Goal: Task Accomplishment & Management: Manage account settings

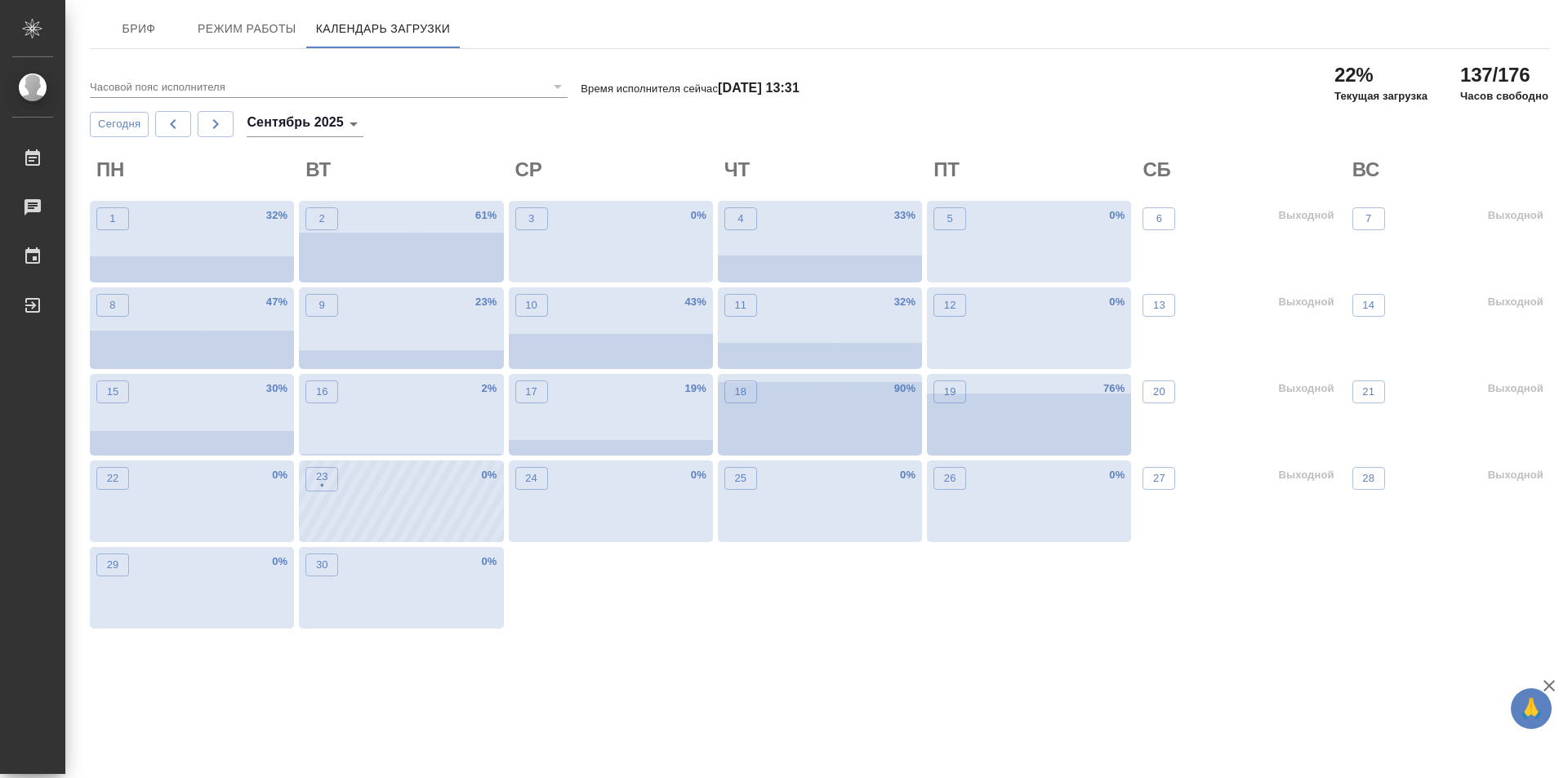
click at [369, 523] on div "23 • 0 %" at bounding box center [401, 501] width 204 height 81
click at [348, 513] on div "23 • 56 %" at bounding box center [401, 501] width 204 height 81
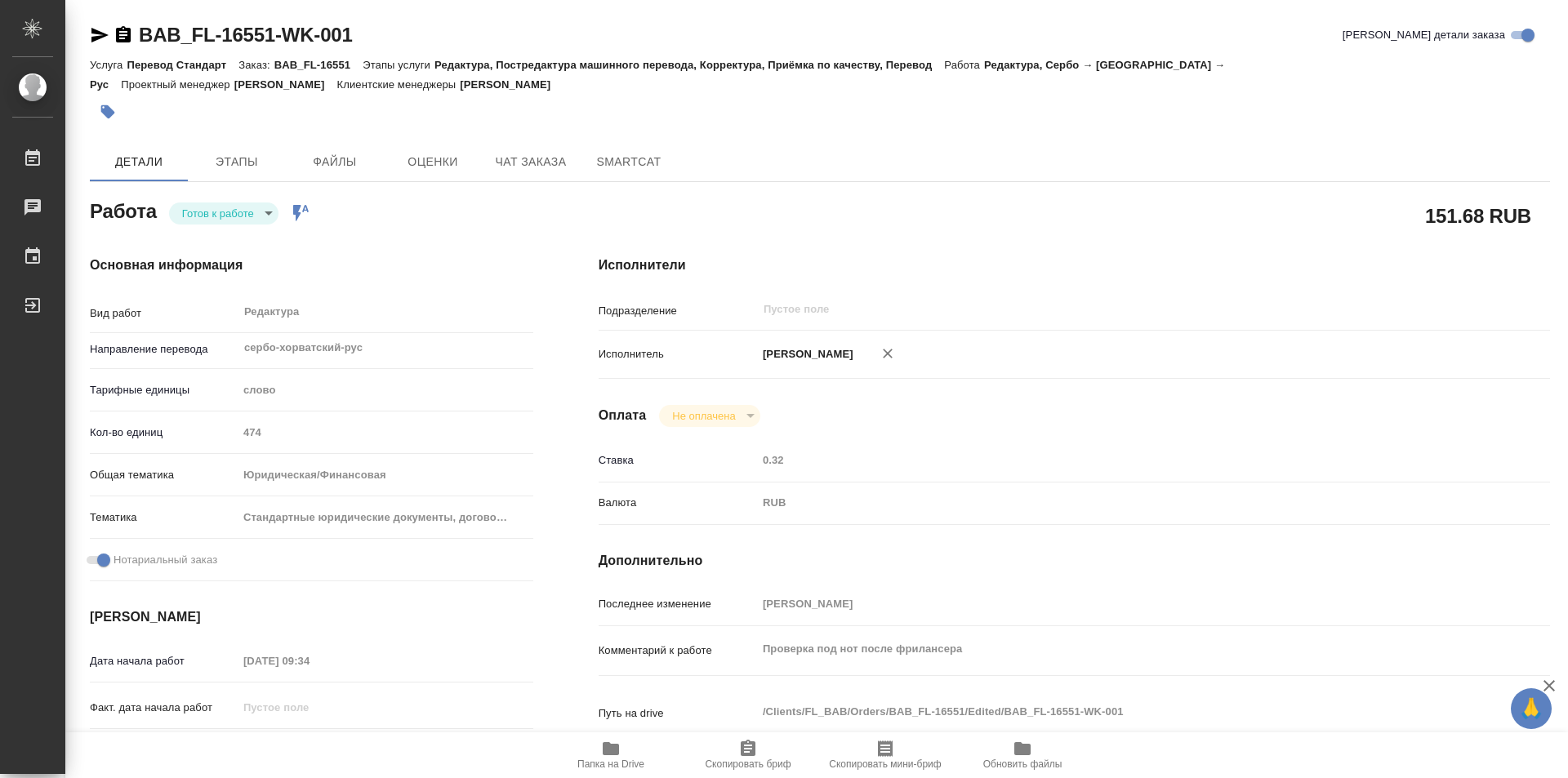
click at [264, 208] on body "🙏 .cls-1 fill:#fff; AWATERA Kozinets Larisa Работы 0 Чаты График Выйти BAB_FL-1…" at bounding box center [784, 389] width 1568 height 778
click at [226, 214] on button "В работе" at bounding box center [210, 213] width 54 height 18
type textarea "x"
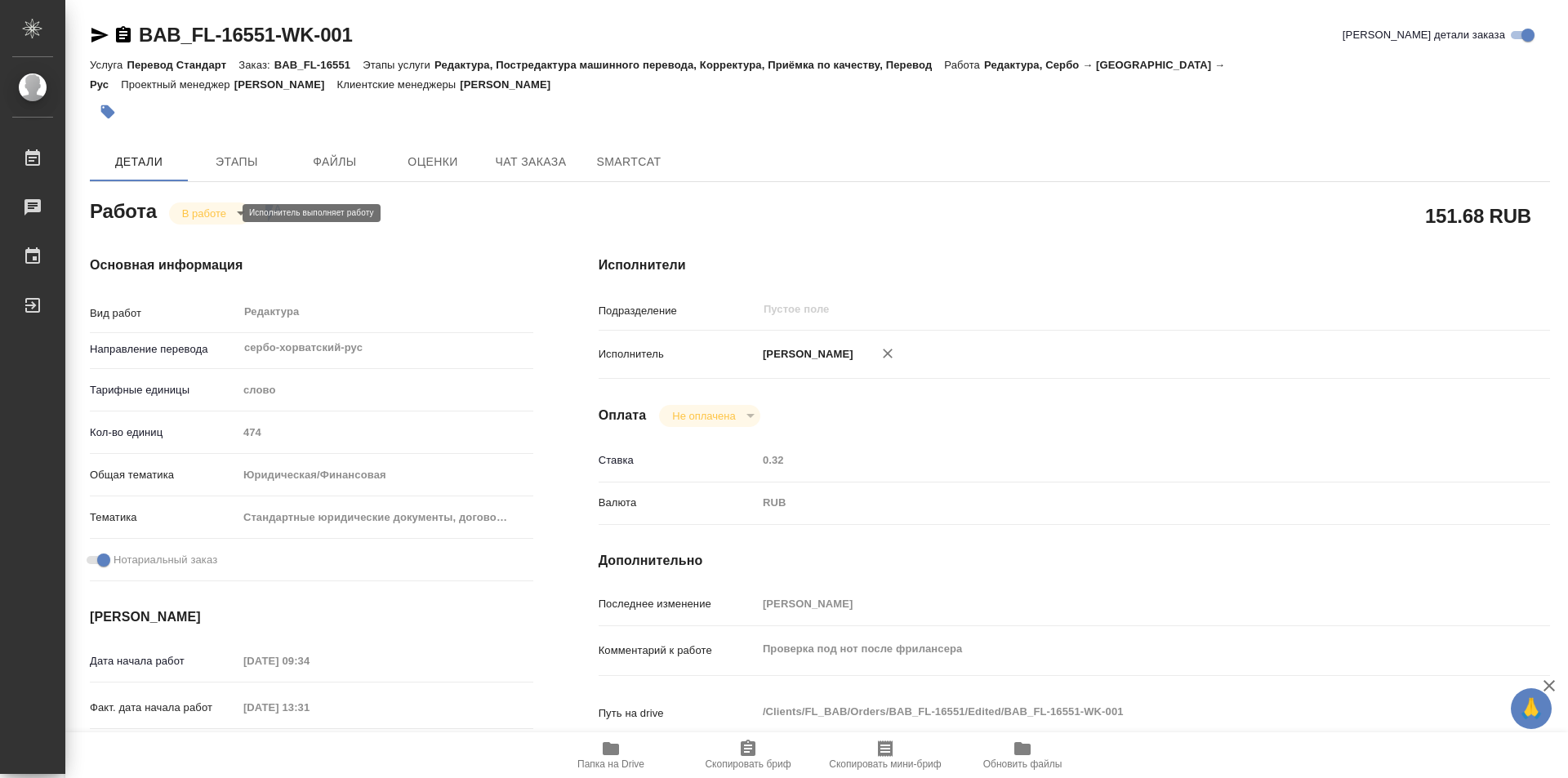
type textarea "x"
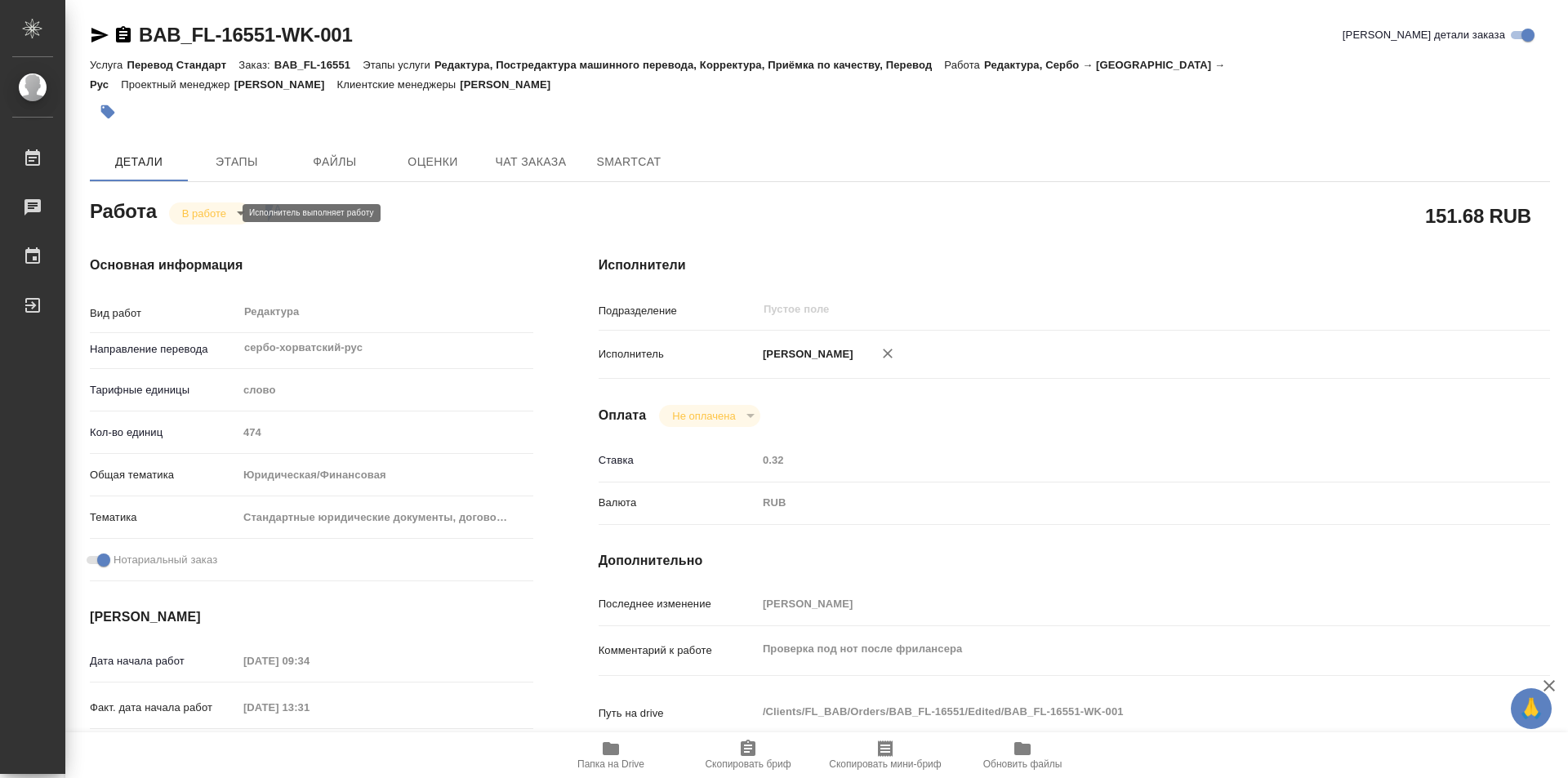
type textarea "x"
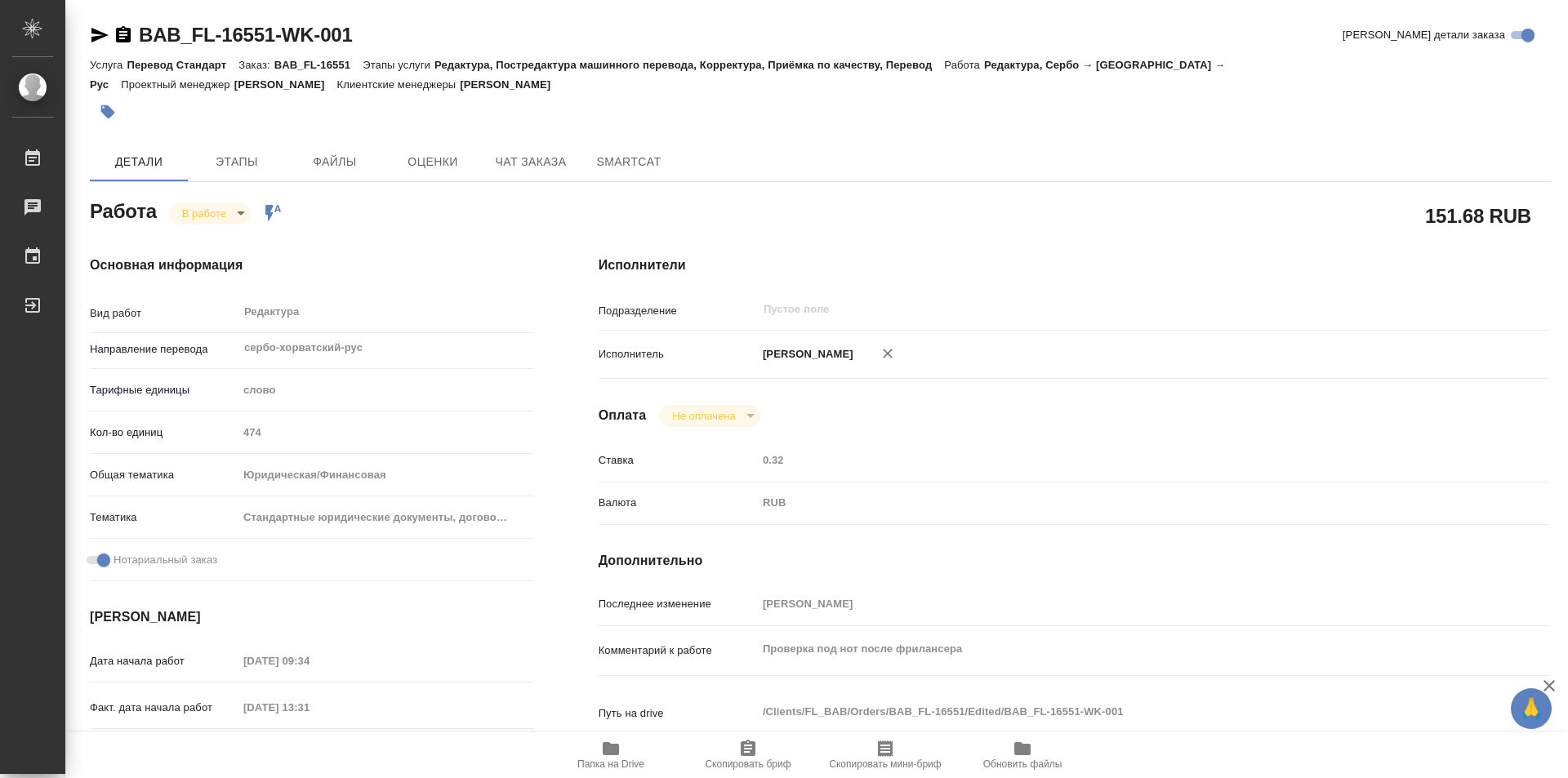
type textarea "x"
click at [616, 747] on icon "button" at bounding box center [610, 749] width 16 height 13
click at [121, 30] on icon "button" at bounding box center [124, 34] width 15 height 16
click at [246, 213] on body "🙏 .cls-1 fill:#fff; AWATERA Kozinets Larisa Работы 0 Чаты График Выйти BAB_FL-1…" at bounding box center [784, 389] width 1568 height 778
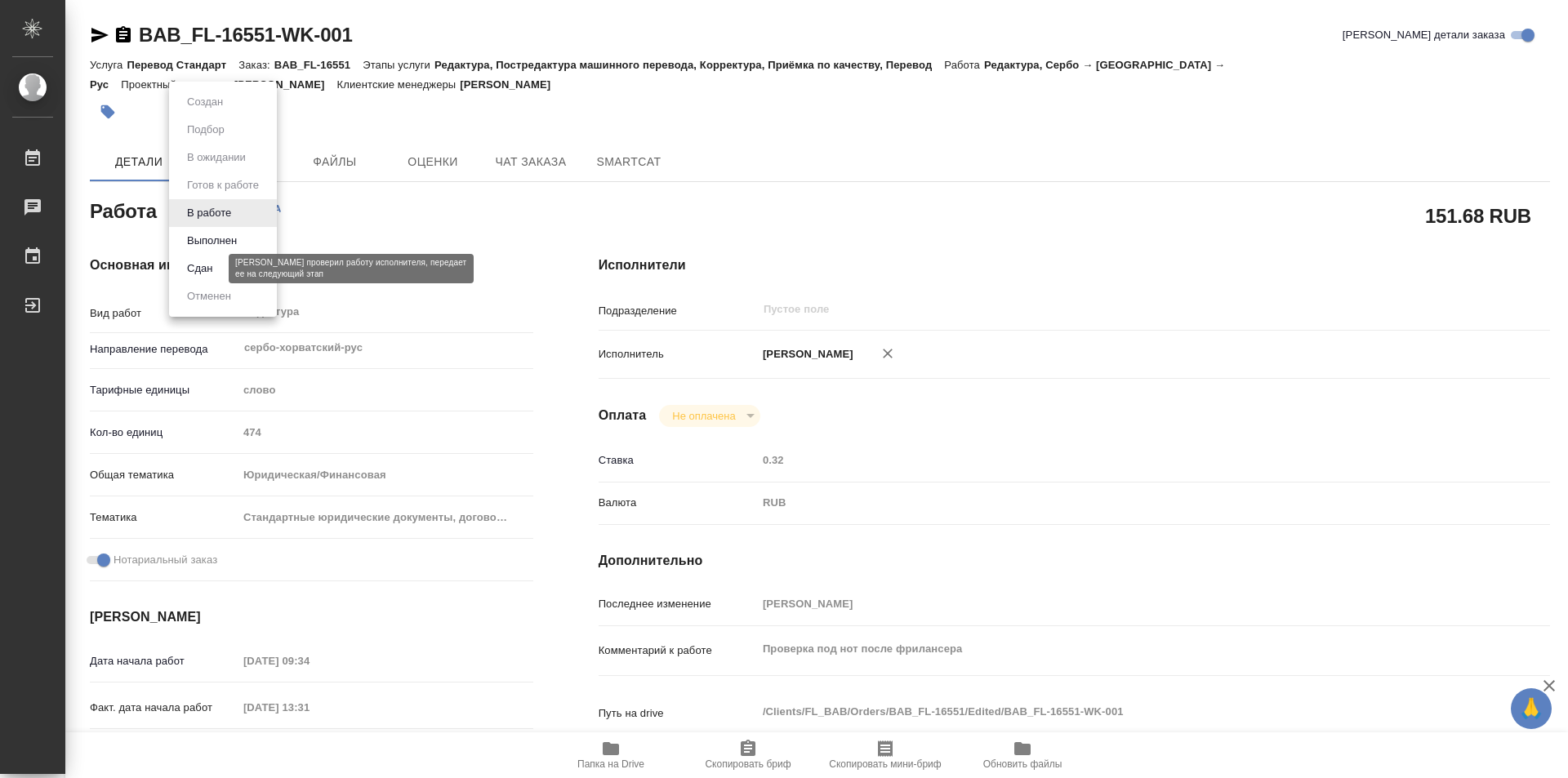
click at [209, 271] on button "Сдан" at bounding box center [200, 268] width 36 height 18
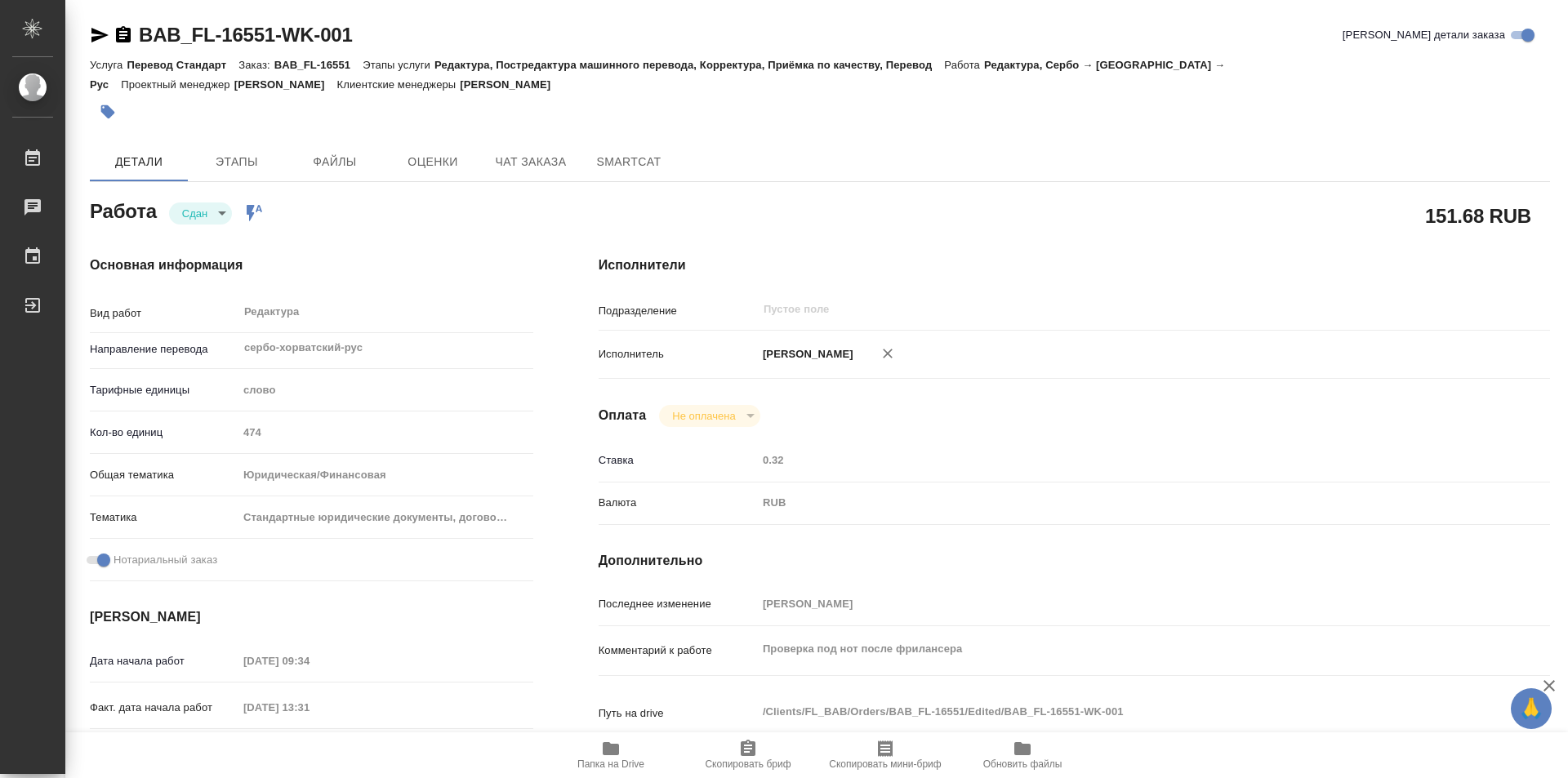
type textarea "x"
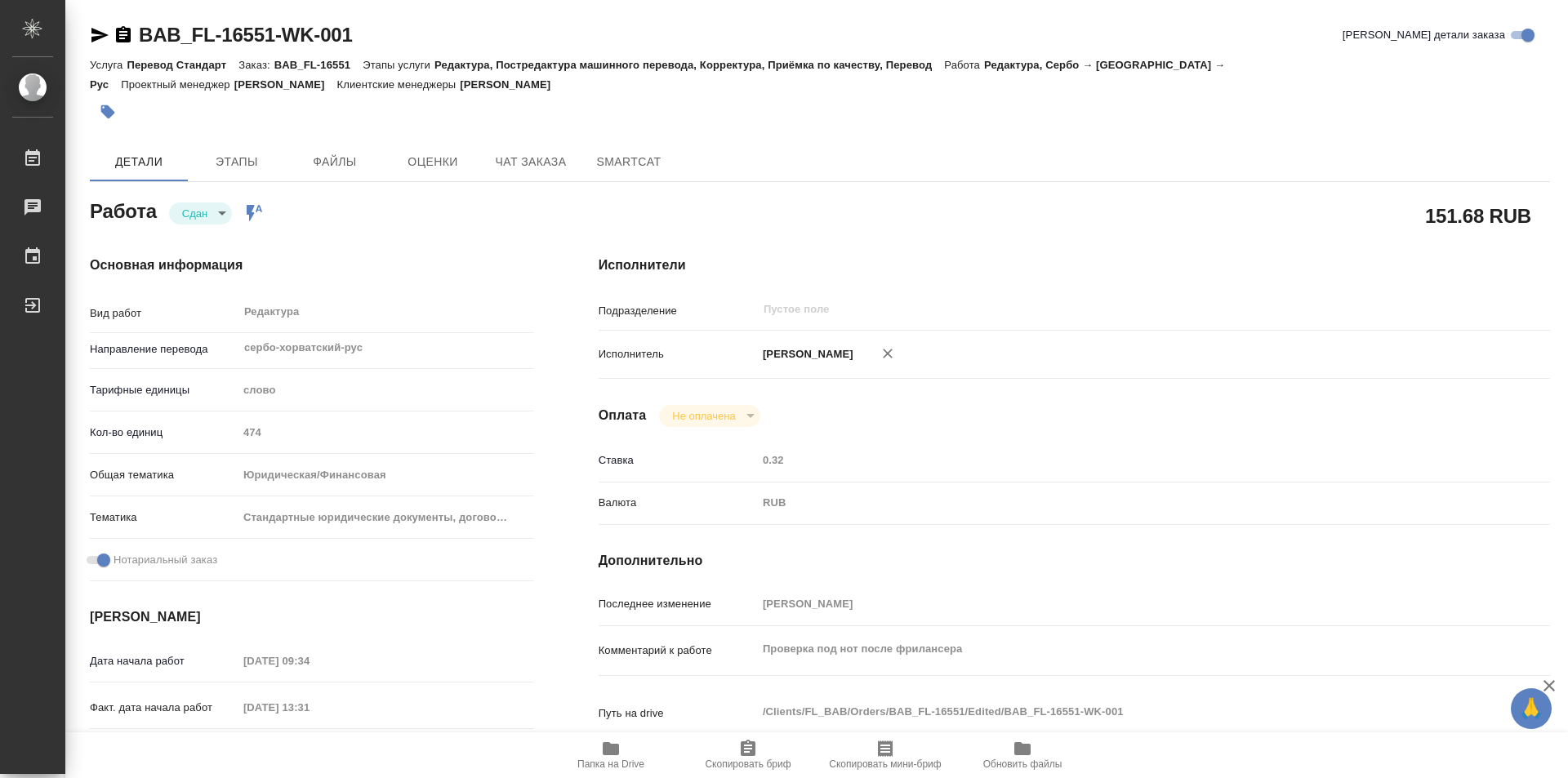
type textarea "x"
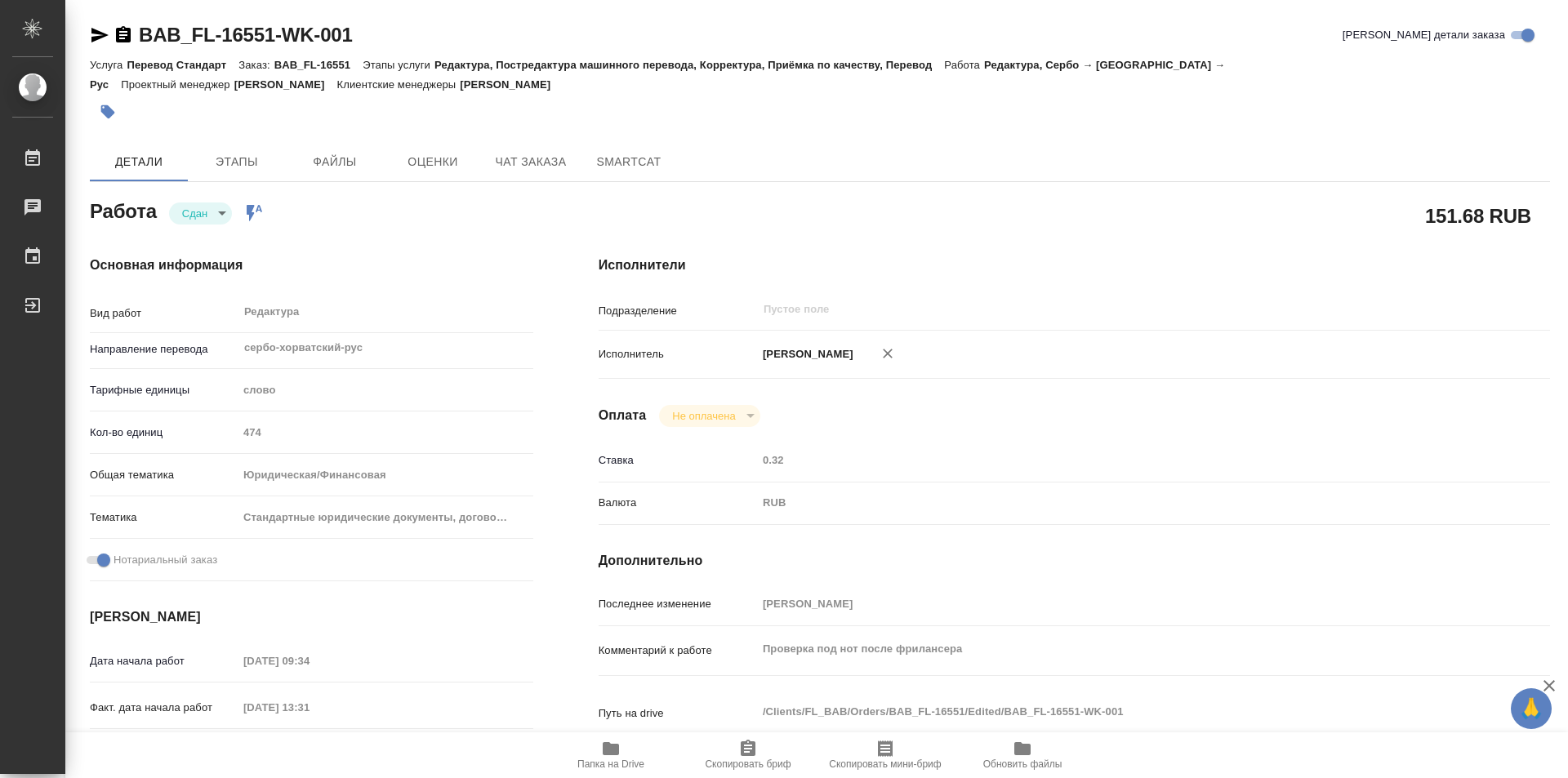
type textarea "x"
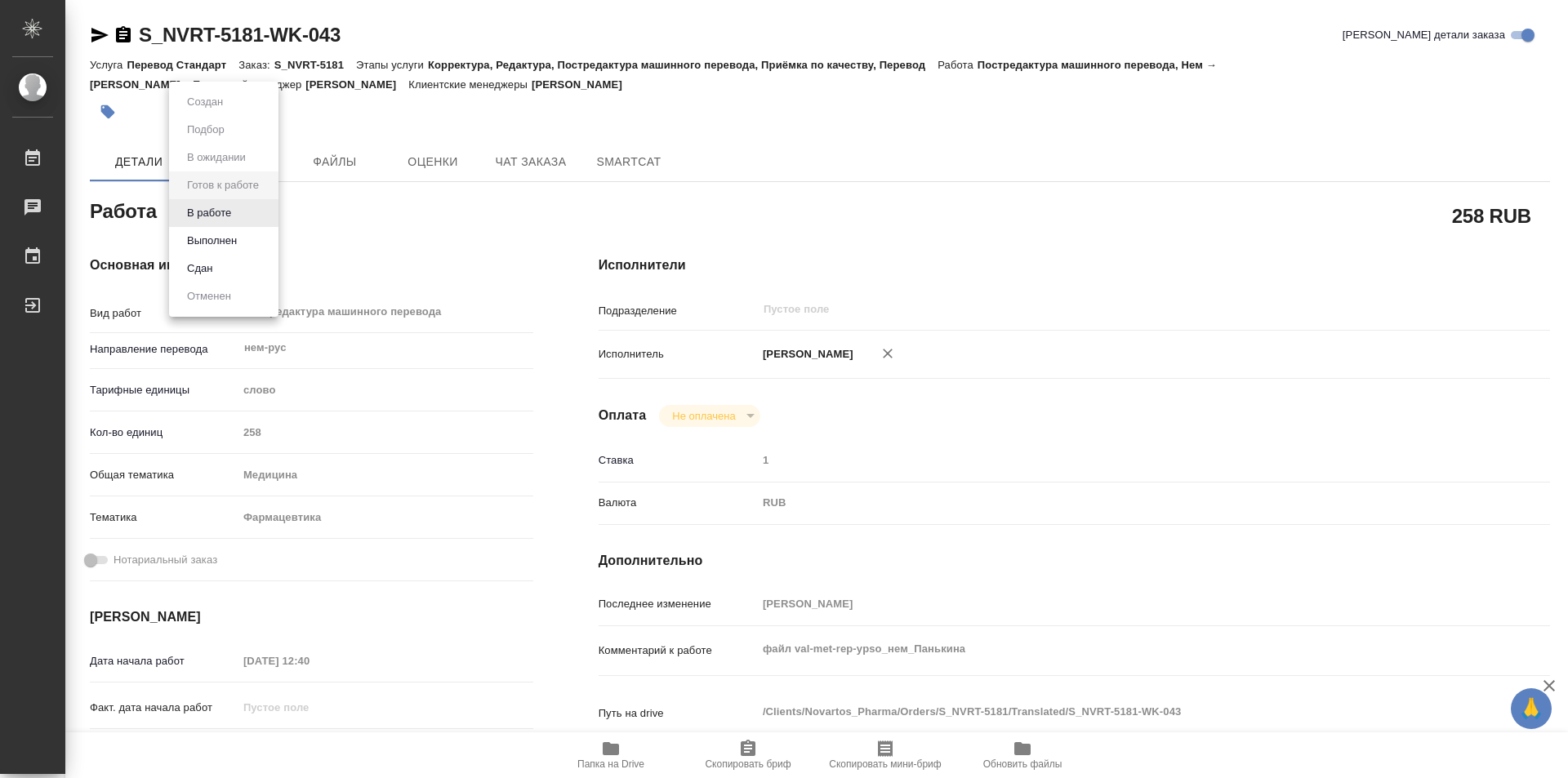
click at [263, 214] on body "🙏 .cls-1 fill:#fff; AWATERA Kozinets Larisa Работы 0 Чаты График Выйти S_NVRT-5…" at bounding box center [784, 389] width 1568 height 778
click at [213, 212] on button "В работе" at bounding box center [210, 213] width 54 height 18
type textarea "x"
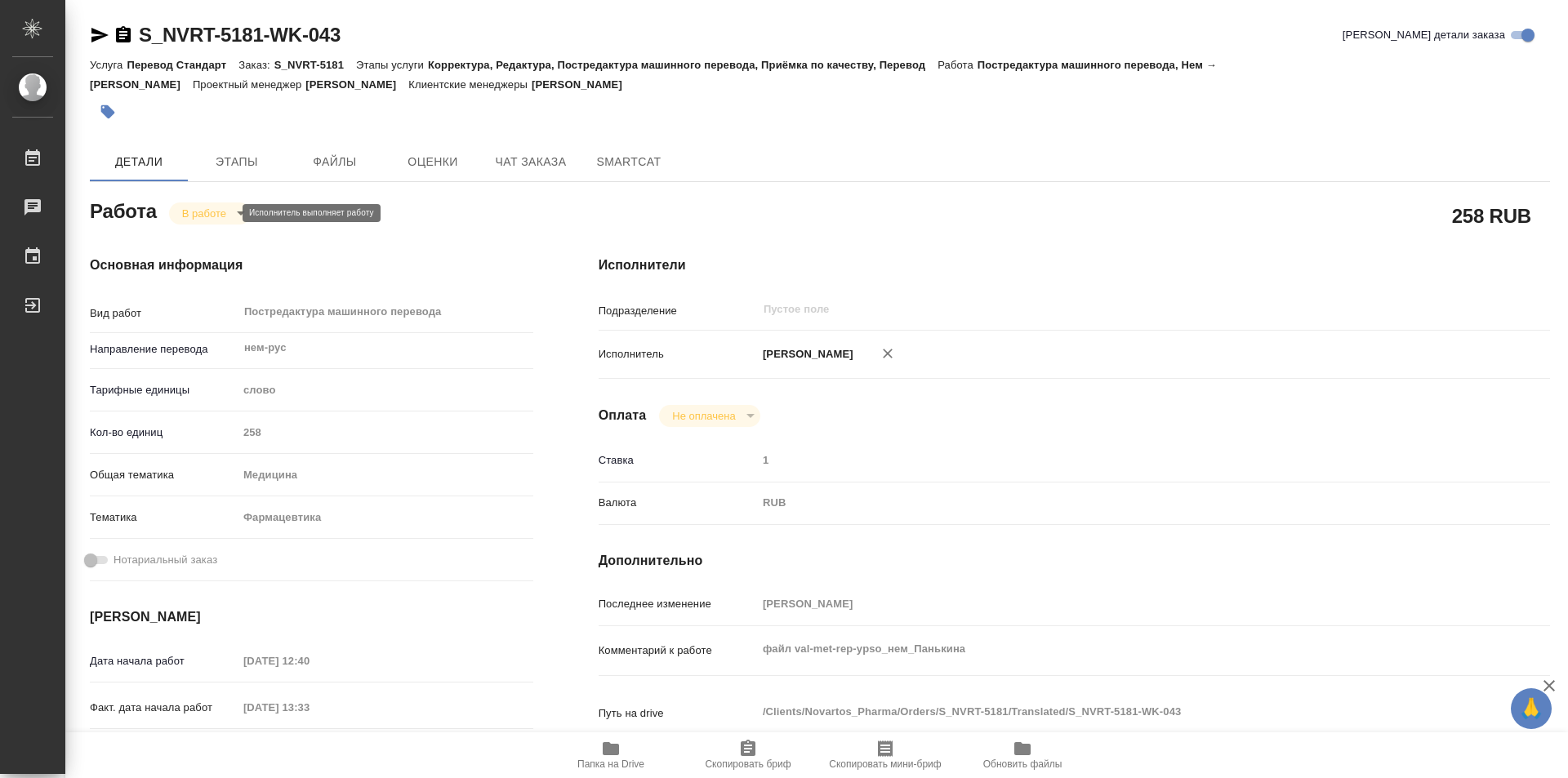
type textarea "x"
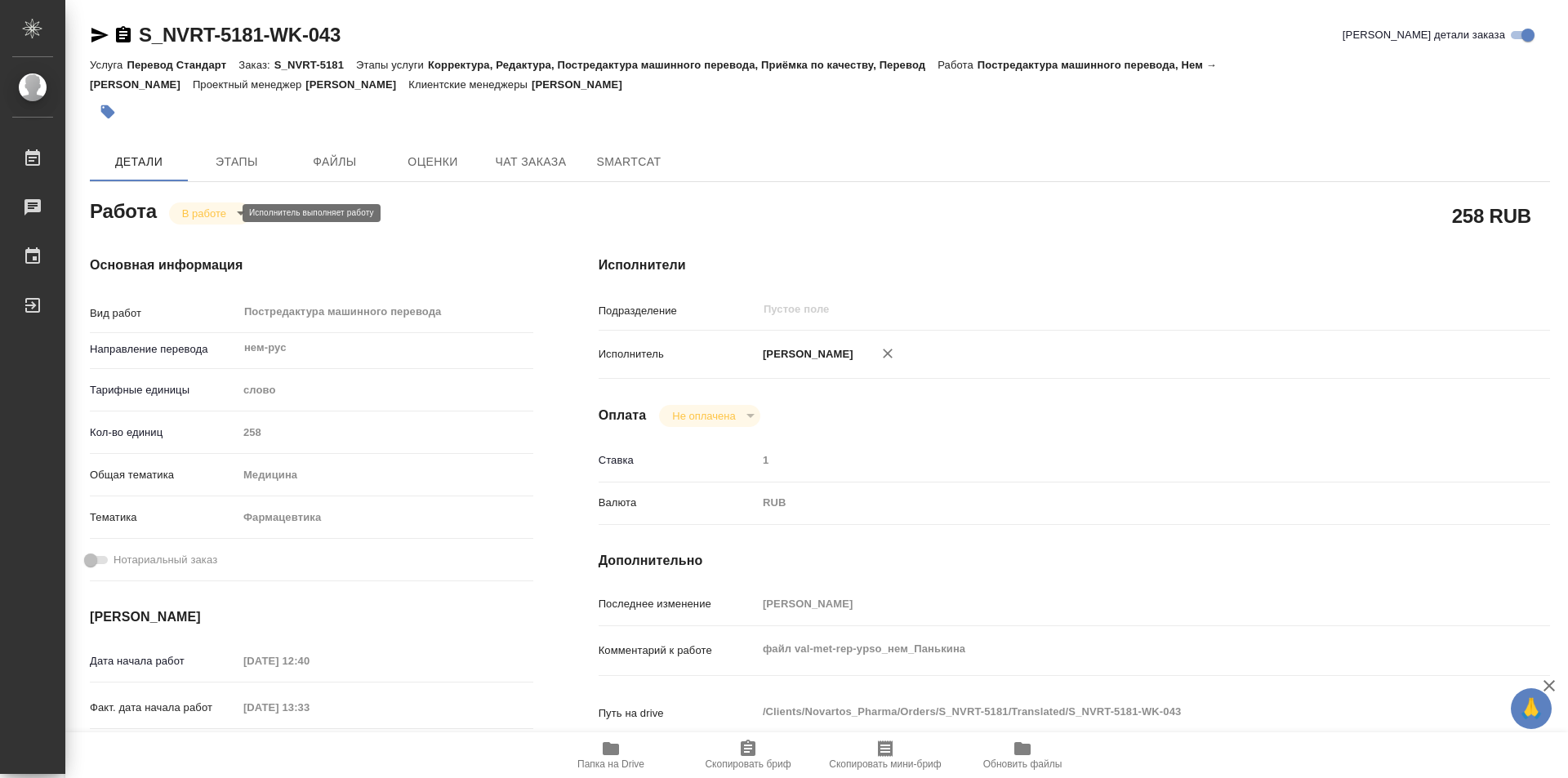
type textarea "x"
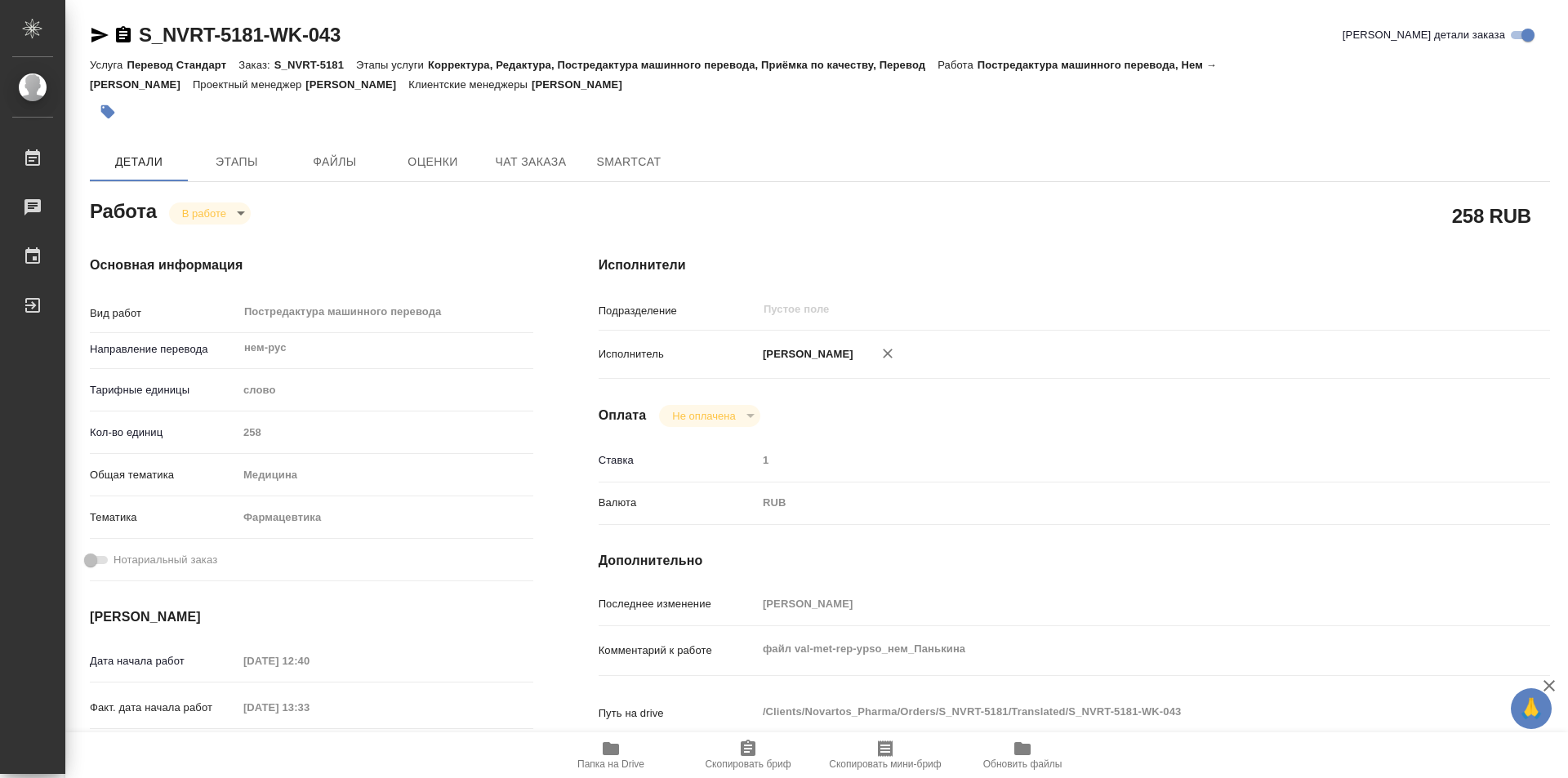
type textarea "x"
